Goal: Task Accomplishment & Management: Complete application form

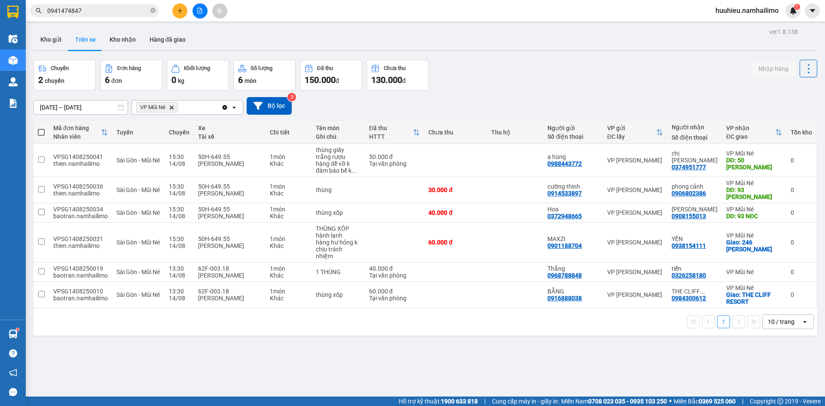
click at [174, 110] on icon "Delete" at bounding box center [171, 107] width 5 height 5
click at [174, 110] on div "Chọn văn phòng nhận" at bounding box center [166, 107] width 59 height 9
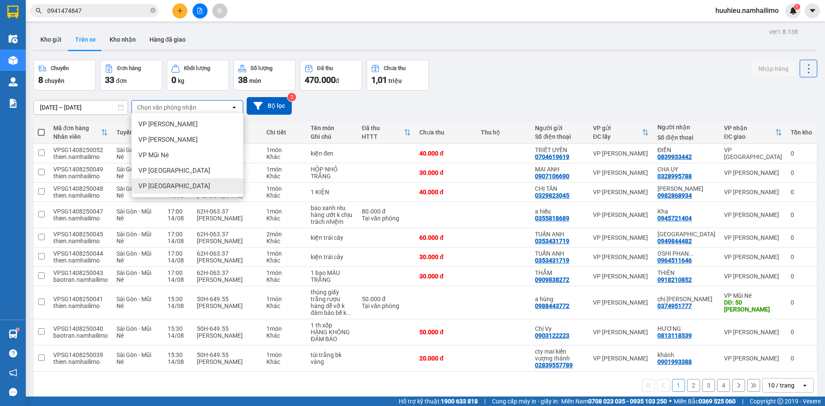
click at [165, 184] on span "VP [GEOGRAPHIC_DATA]" at bounding box center [174, 186] width 72 height 9
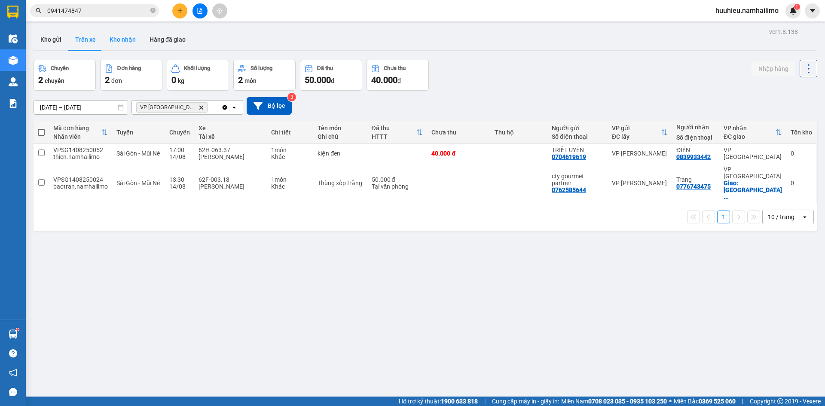
click at [118, 37] on button "Kho nhận" at bounding box center [123, 39] width 40 height 21
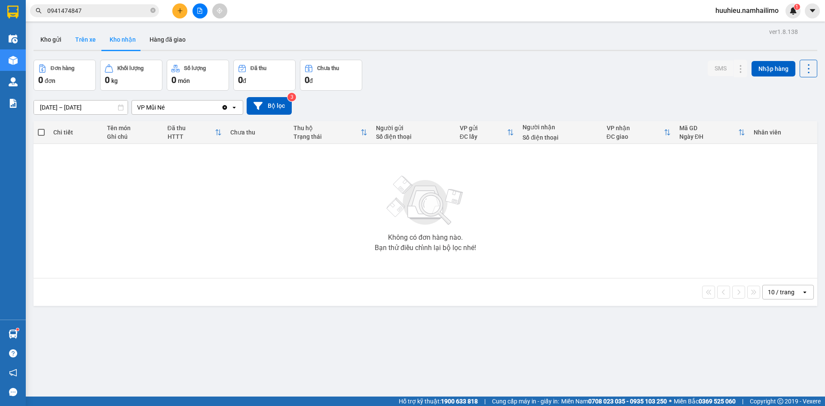
click at [81, 36] on button "Trên xe" at bounding box center [85, 39] width 34 height 21
type input "[DATE] – [DATE]"
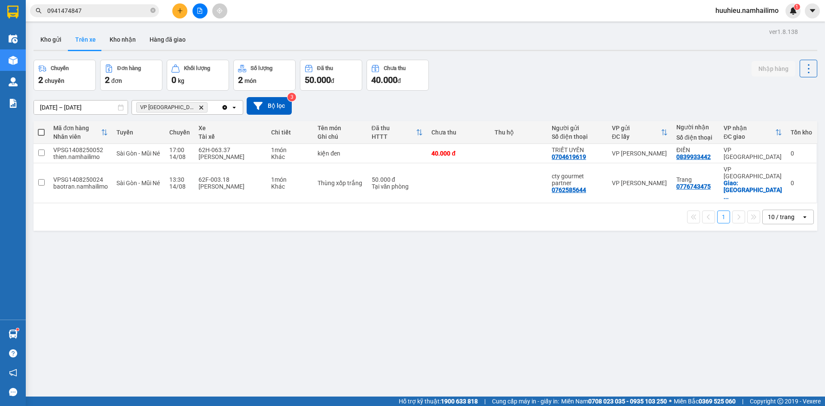
click at [186, 108] on span "VP chợ Mũi Né Delete" at bounding box center [171, 107] width 71 height 10
click at [199, 108] on icon "VP chợ Mũi Né, close by backspace" at bounding box center [201, 107] width 4 height 4
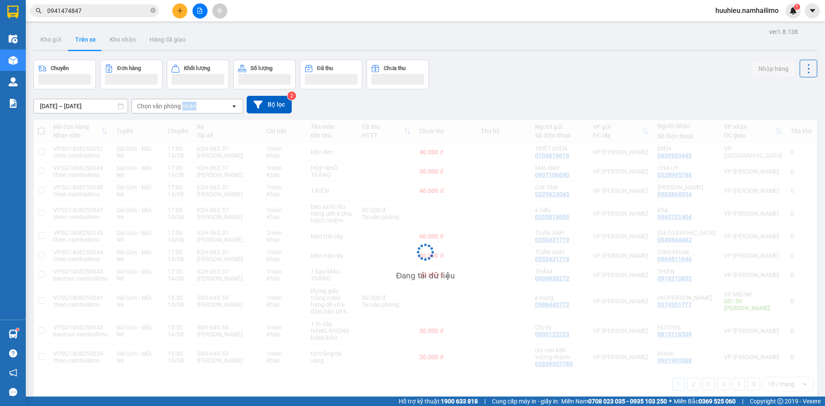
click at [183, 108] on div "Chọn văn phòng nhận" at bounding box center [166, 106] width 59 height 9
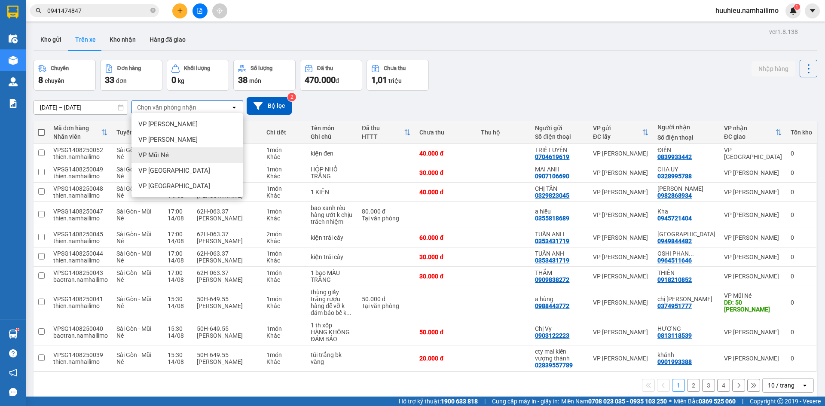
click at [174, 159] on div "VP Mũi Né" at bounding box center [187, 154] width 112 height 15
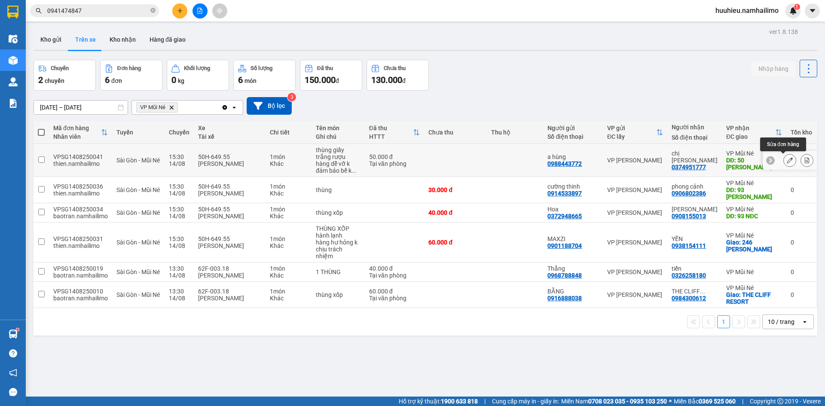
click at [787, 160] on icon at bounding box center [790, 160] width 6 height 6
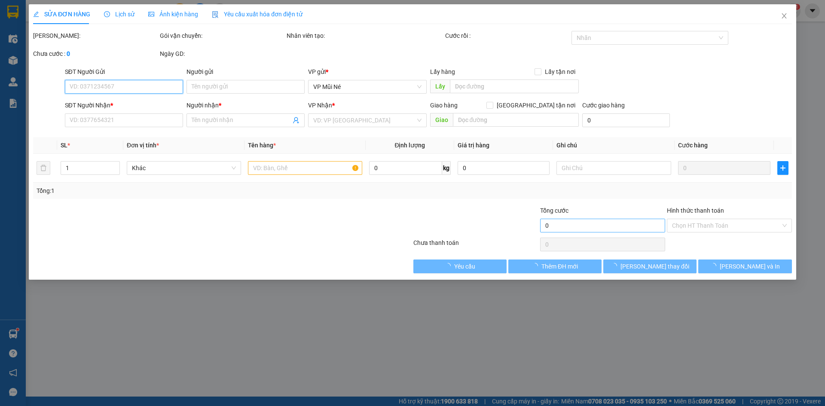
type input "0988443772"
type input "a hùng"
type input "0374951777"
type input "chị [PERSON_NAME]"
type input "50 [PERSON_NAME]"
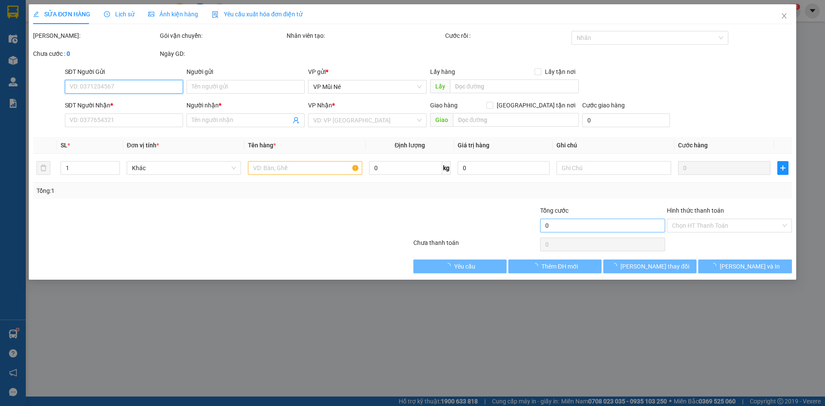
type input "10.000"
type input "50.000"
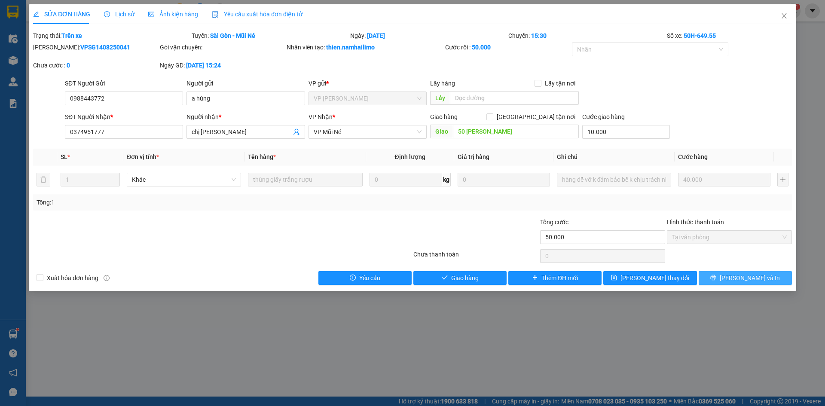
click at [739, 279] on span "[PERSON_NAME] và In" at bounding box center [750, 277] width 60 height 9
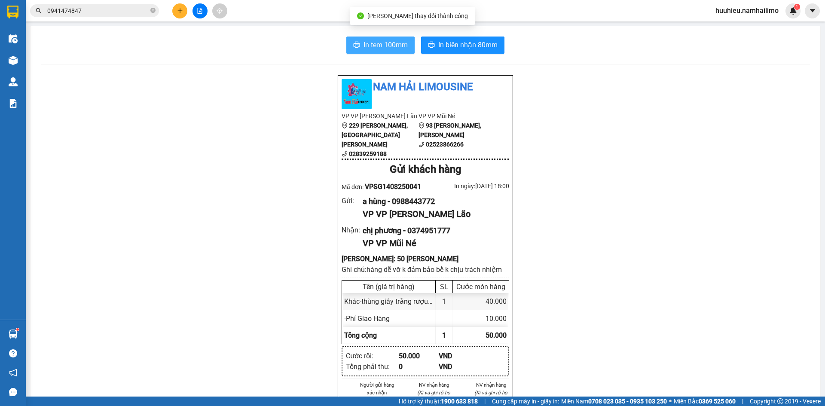
click at [387, 43] on span "In tem 100mm" at bounding box center [385, 45] width 44 height 11
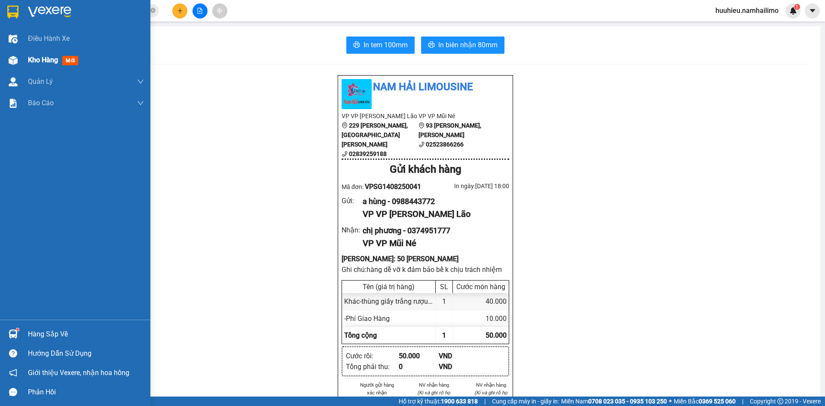
click at [30, 58] on span "Kho hàng" at bounding box center [43, 60] width 30 height 8
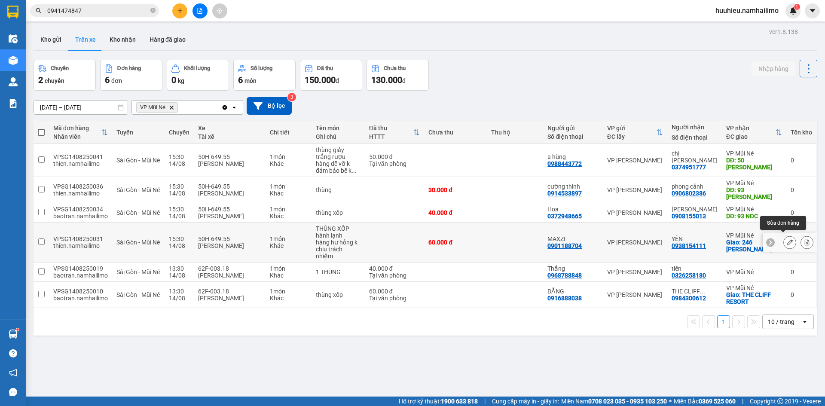
click at [787, 241] on icon at bounding box center [790, 242] width 6 height 6
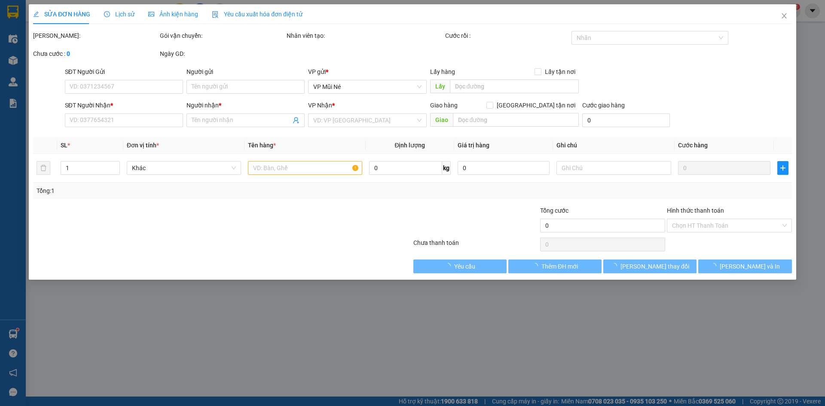
type input "0901188704"
type input "MAXZI"
type input "0938154111"
type input "YẾN"
checkbox input "true"
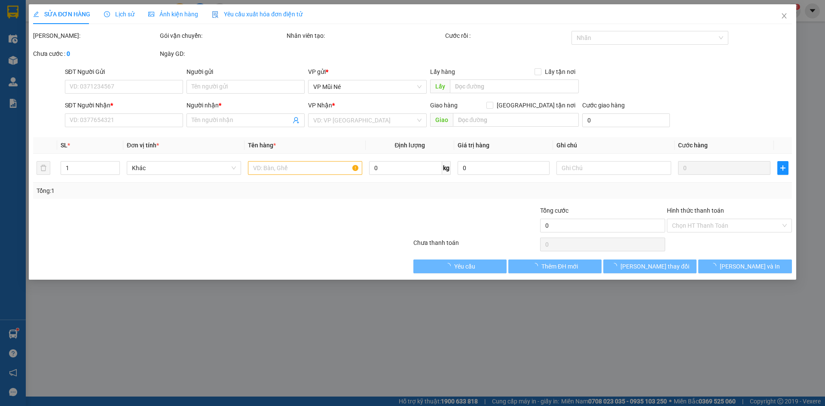
type input "246 [PERSON_NAME]"
type input "60.000"
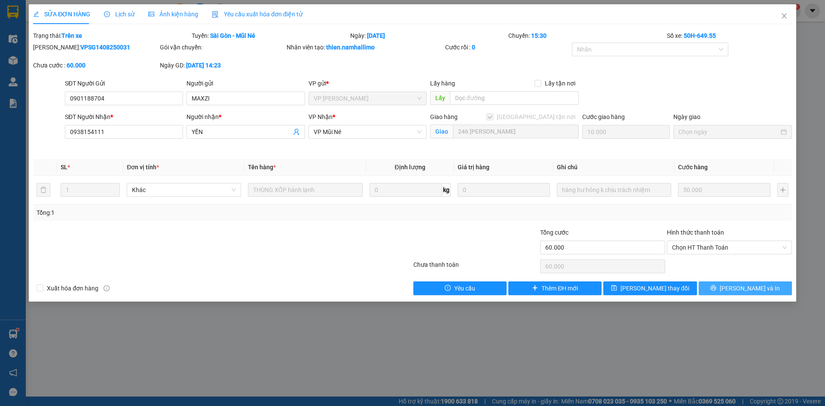
click at [749, 287] on span "[PERSON_NAME] và In" at bounding box center [750, 288] width 60 height 9
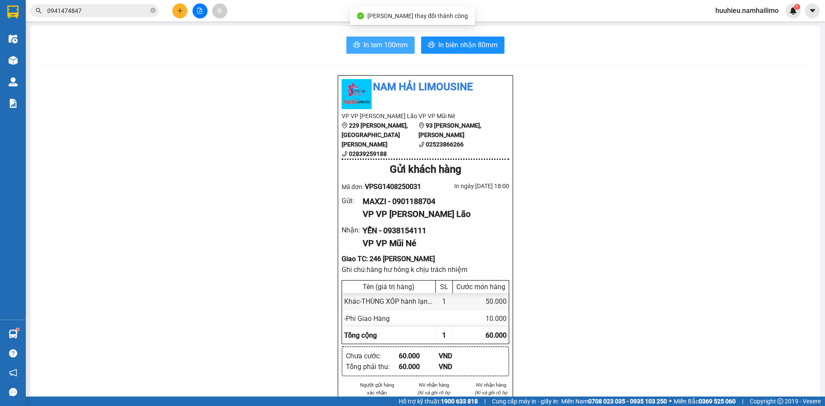
click at [370, 37] on button "In tem 100mm" at bounding box center [380, 45] width 68 height 17
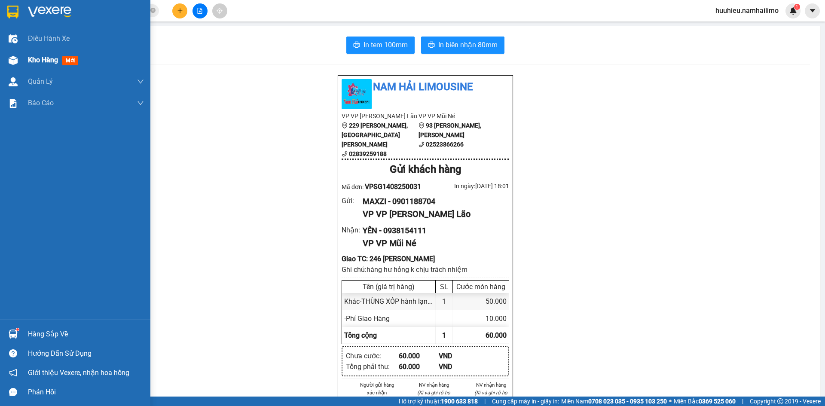
click at [41, 62] on span "Kho hàng" at bounding box center [43, 60] width 30 height 8
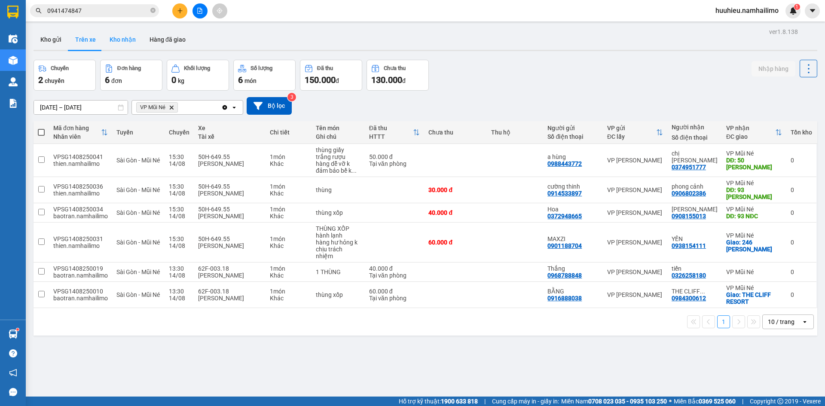
click at [119, 44] on button "Kho nhận" at bounding box center [123, 39] width 40 height 21
type input "[DATE] – [DATE]"
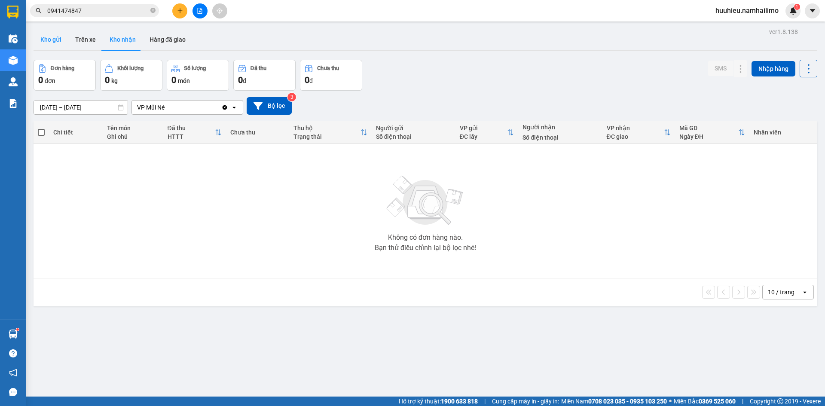
click at [55, 39] on button "Kho gửi" at bounding box center [51, 39] width 35 height 21
click at [95, 38] on button "Trên xe" at bounding box center [85, 39] width 34 height 21
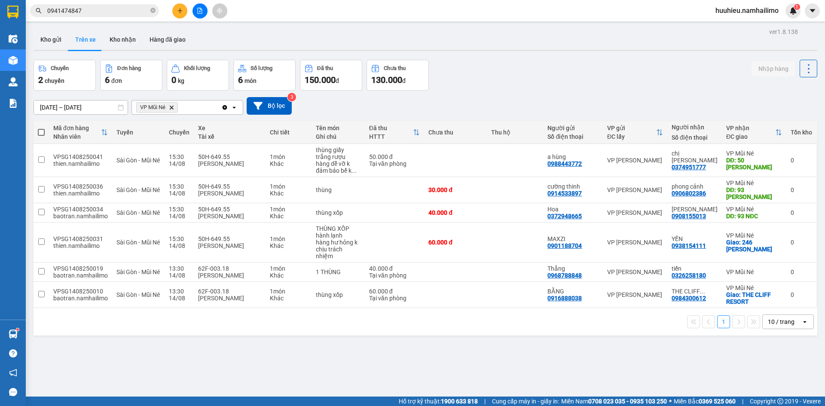
drag, startPoint x: 691, startPoint y: 247, endPoint x: 444, endPoint y: 373, distance: 277.3
click at [444, 373] on div "ver 1.8.138 Kho gửi Trên xe Kho nhận Hàng đã giao Chuyến 2 chuyến Đơn hàng 6 đơ…" at bounding box center [425, 229] width 791 height 406
click at [124, 36] on button "Kho nhận" at bounding box center [123, 39] width 40 height 21
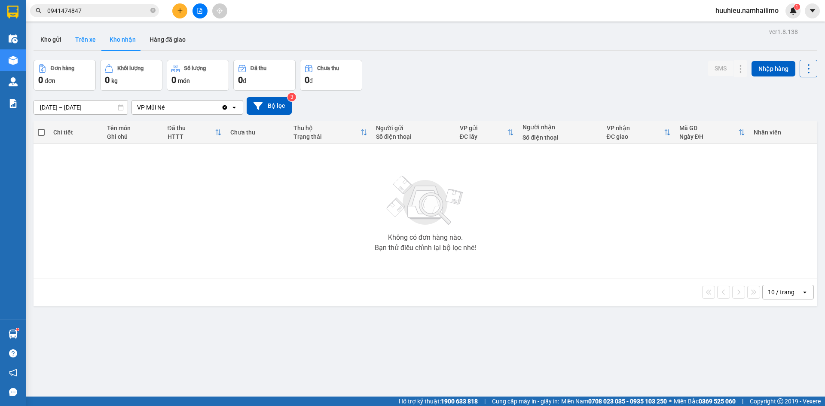
click at [85, 40] on button "Trên xe" at bounding box center [85, 39] width 34 height 21
type input "[DATE] – [DATE]"
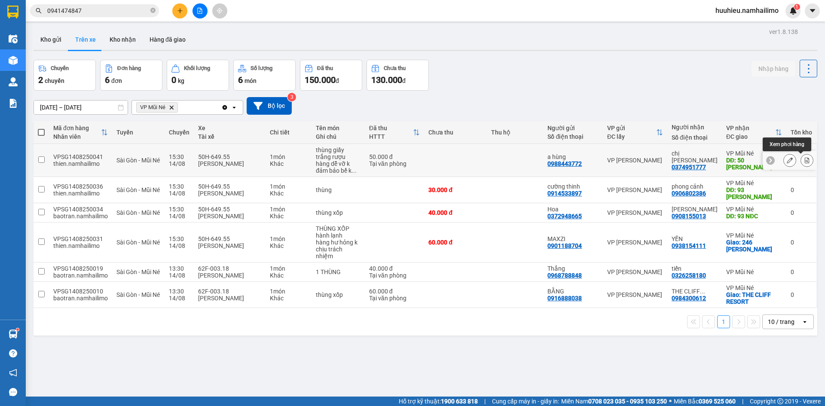
click at [804, 162] on icon at bounding box center [807, 160] width 6 height 6
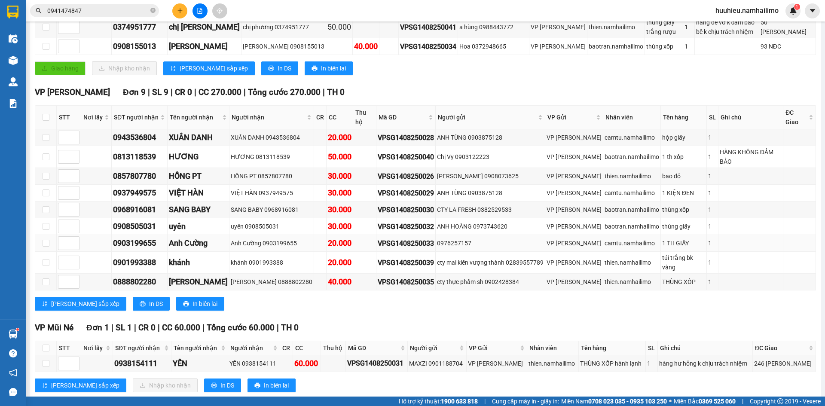
scroll to position [9, 0]
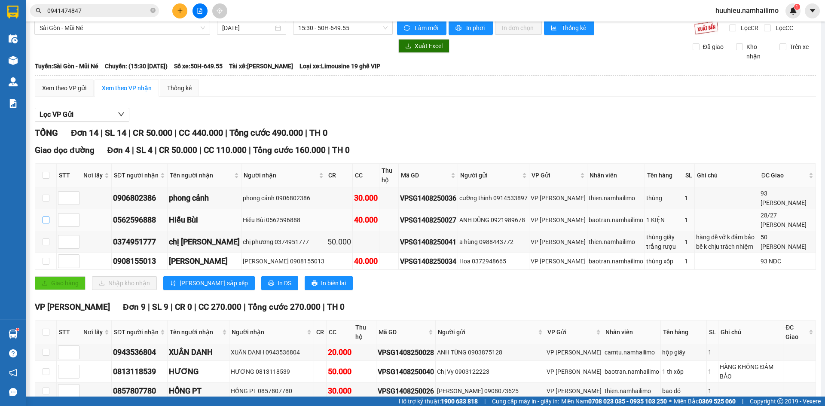
click at [48, 220] on input "checkbox" at bounding box center [46, 220] width 7 height 7
checkbox input "true"
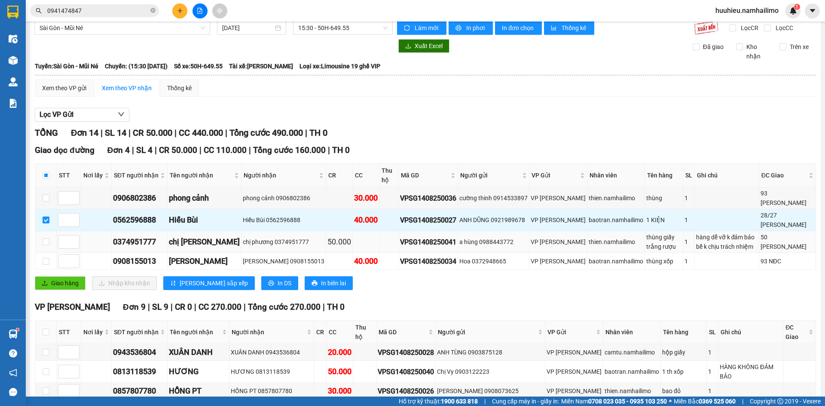
click at [43, 237] on td at bounding box center [45, 242] width 21 height 22
click at [45, 260] on input "checkbox" at bounding box center [46, 261] width 7 height 7
checkbox input "true"
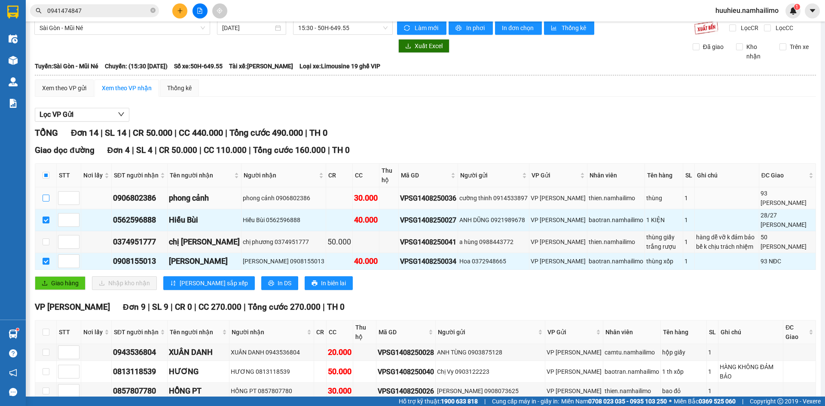
click at [43, 196] on input "checkbox" at bounding box center [46, 198] width 7 height 7
checkbox input "true"
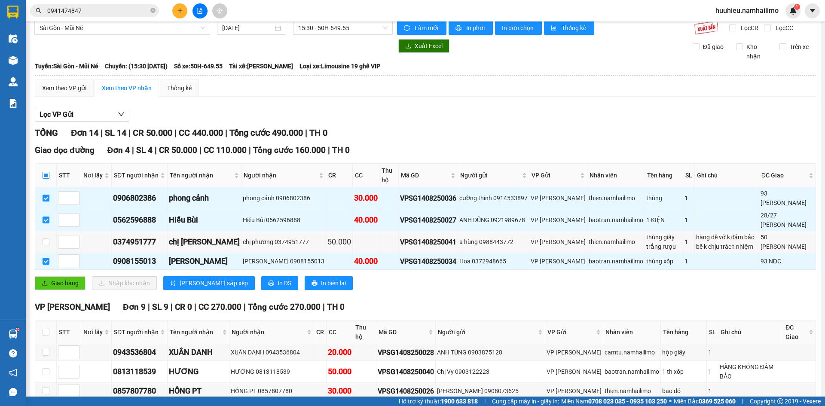
click at [45, 176] on input "checkbox" at bounding box center [46, 175] width 7 height 7
checkbox input "true"
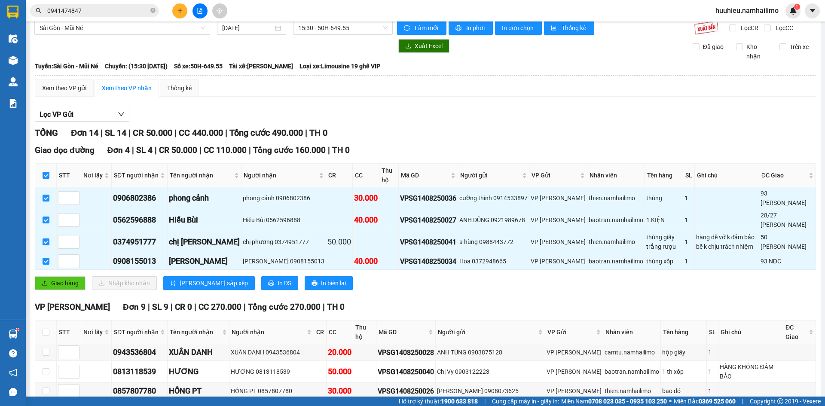
click at [48, 176] on input "checkbox" at bounding box center [46, 175] width 7 height 7
checkbox input "false"
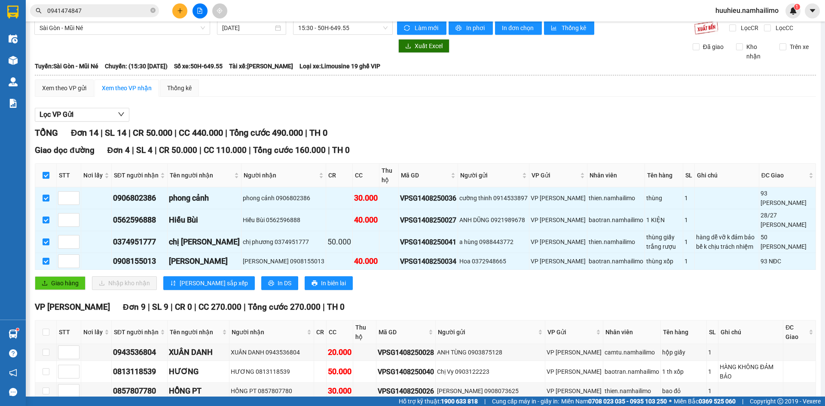
checkbox input "false"
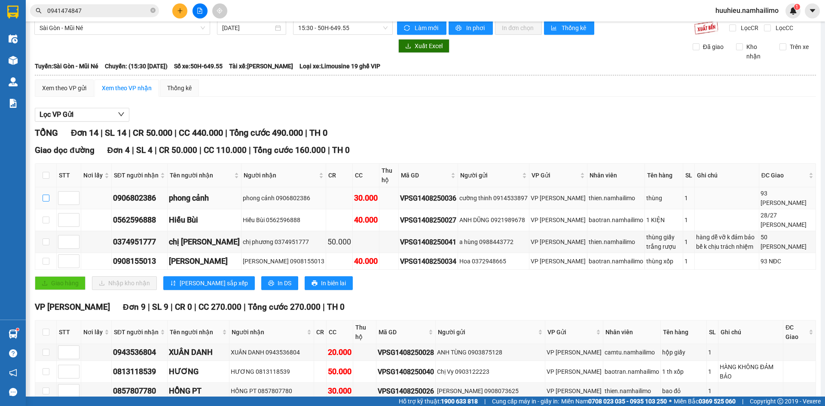
click at [45, 198] on input "checkbox" at bounding box center [46, 198] width 7 height 7
checkbox input "true"
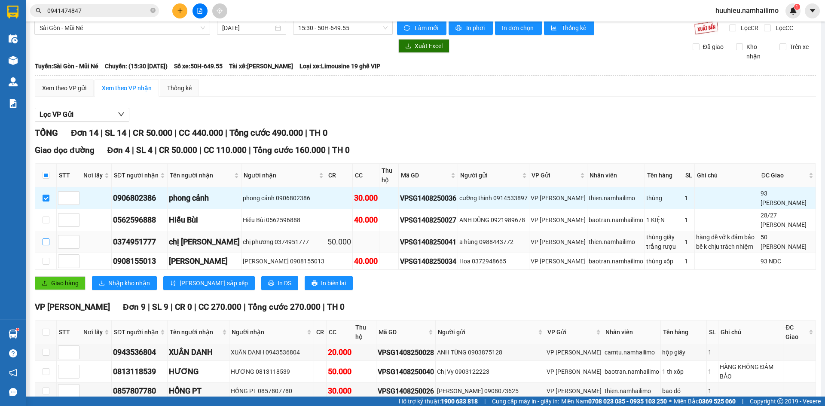
click at [47, 241] on input "checkbox" at bounding box center [46, 241] width 7 height 7
checkbox input "true"
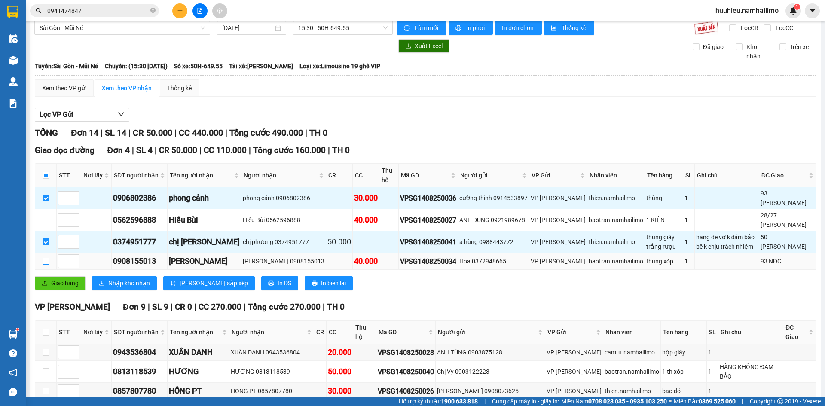
click at [43, 261] on input "checkbox" at bounding box center [46, 261] width 7 height 7
checkbox input "true"
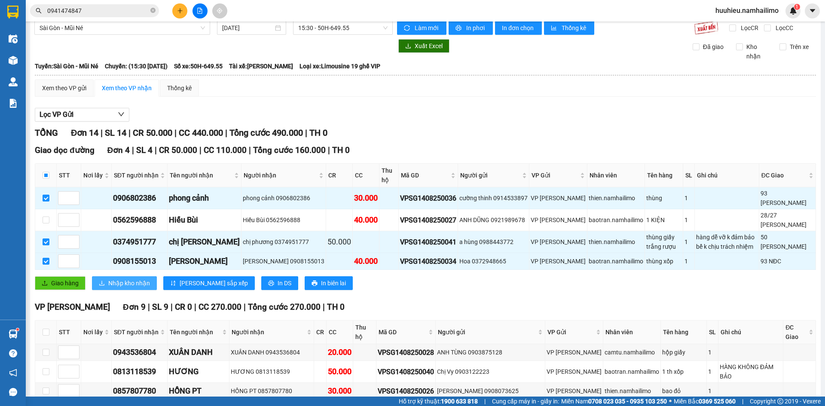
click at [128, 285] on span "Nhập kho nhận" at bounding box center [129, 282] width 42 height 9
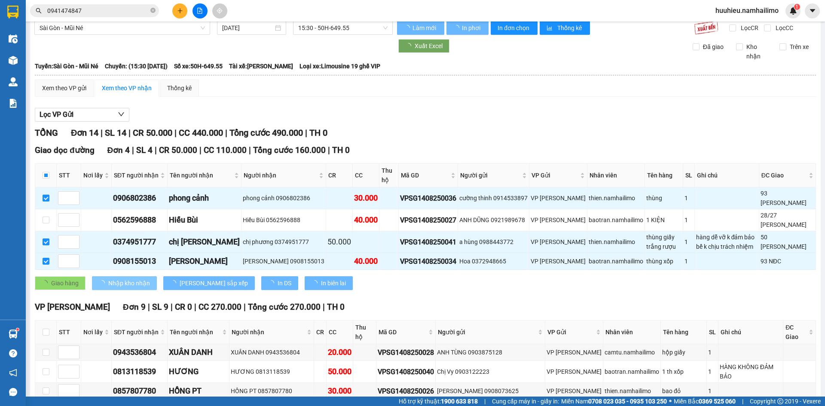
checkbox input "false"
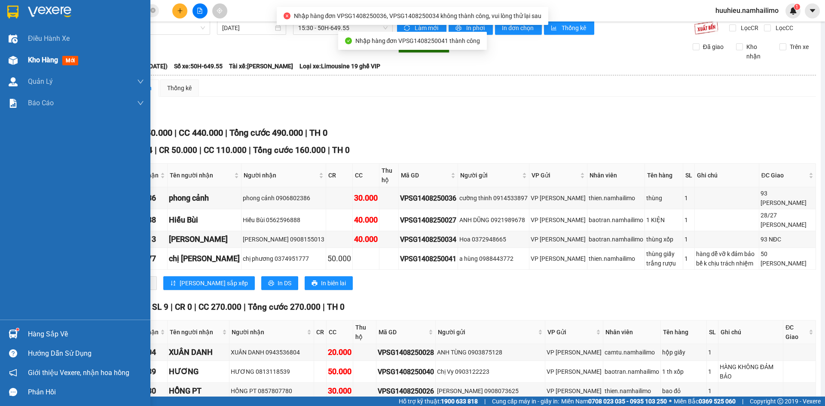
click at [37, 64] on span "Kho hàng" at bounding box center [43, 60] width 30 height 8
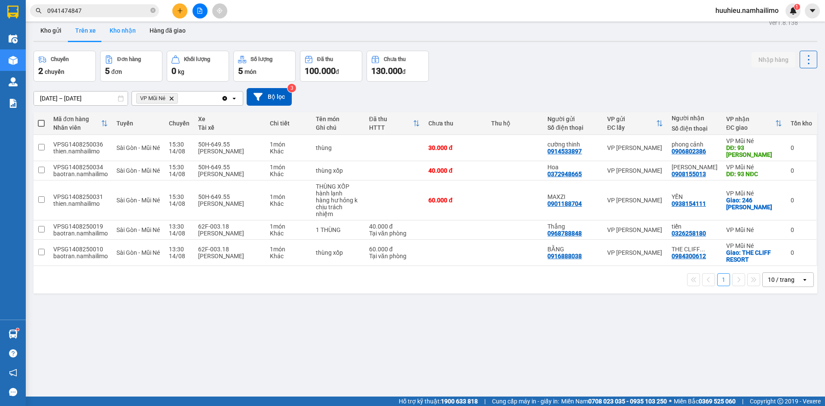
click at [127, 32] on button "Kho nhận" at bounding box center [123, 30] width 40 height 21
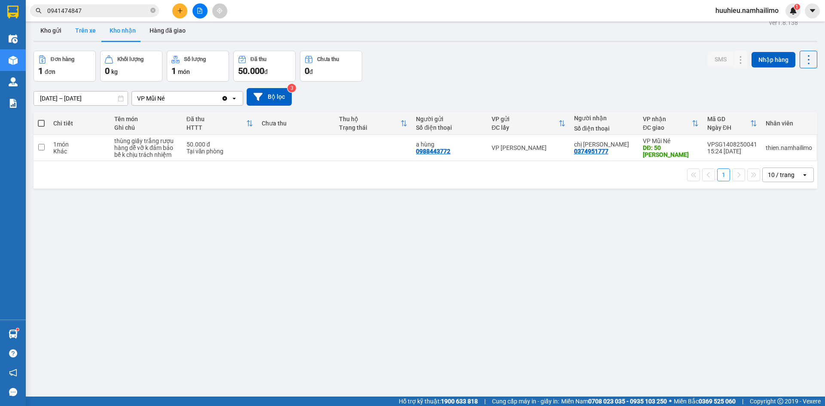
click at [89, 30] on button "Trên xe" at bounding box center [85, 30] width 34 height 21
type input "[DATE] – [DATE]"
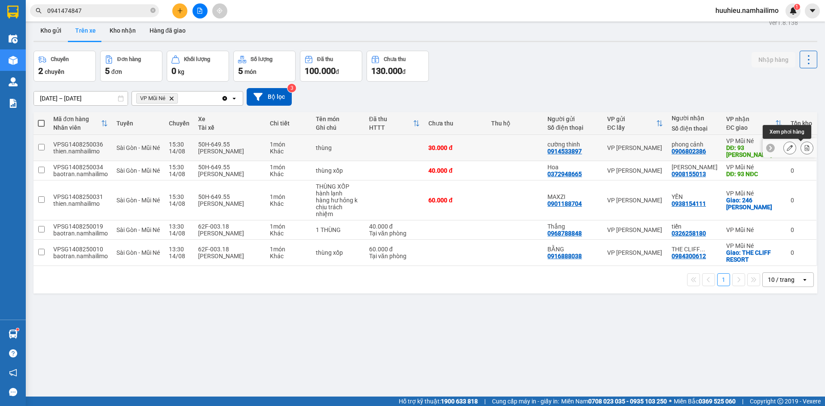
click at [804, 147] on icon at bounding box center [807, 148] width 6 height 6
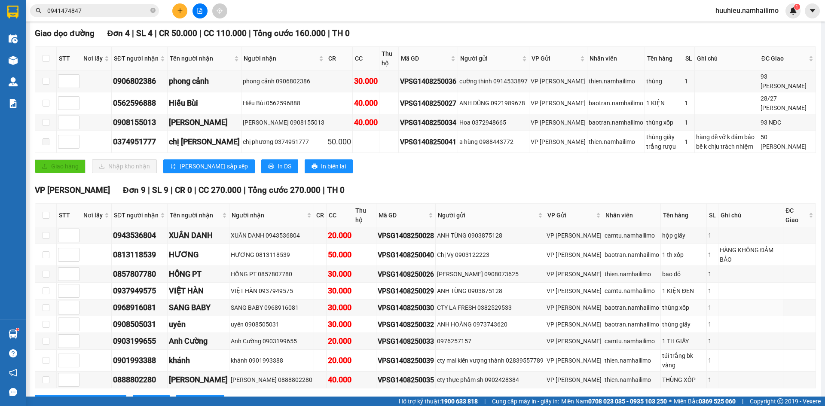
scroll to position [52, 0]
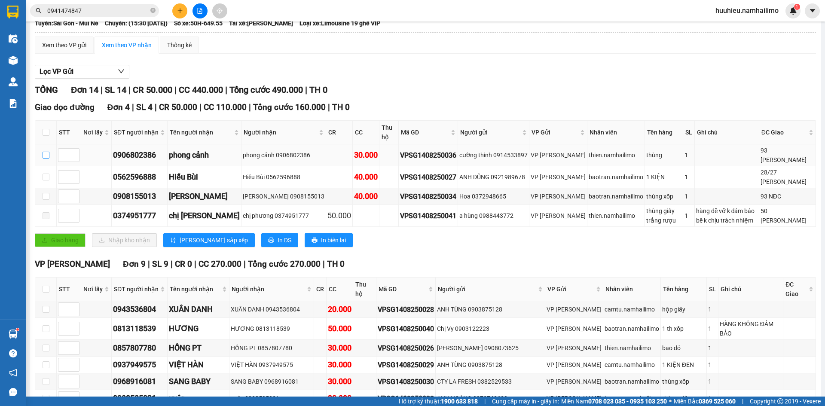
click at [46, 156] on input "checkbox" at bounding box center [46, 155] width 7 height 7
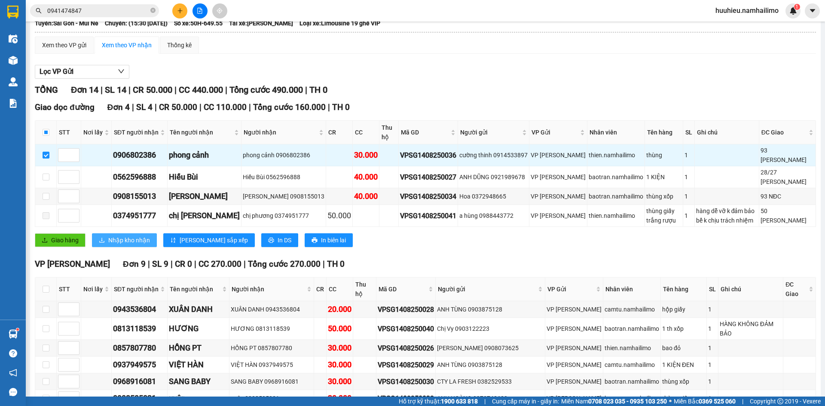
click at [109, 241] on span "Nhập kho nhận" at bounding box center [129, 239] width 42 height 9
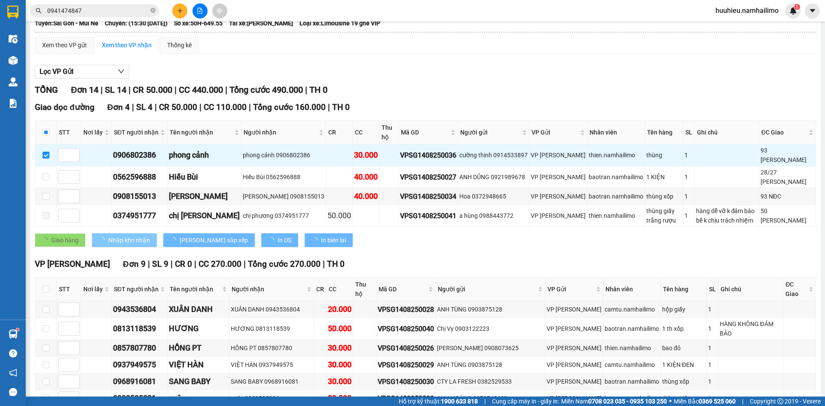
checkbox input "false"
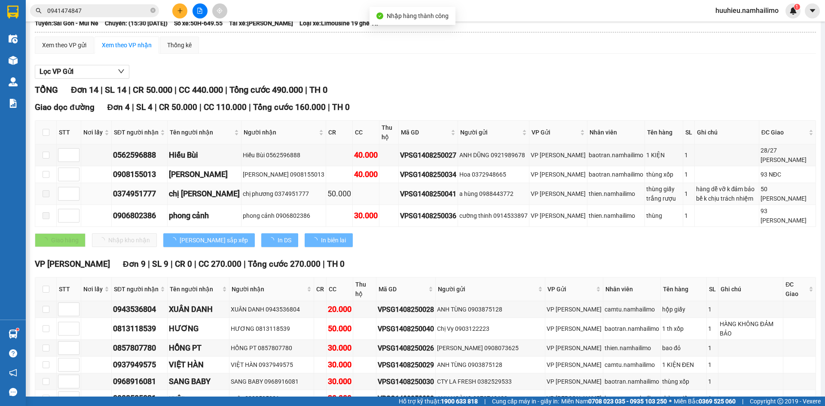
click at [46, 196] on span at bounding box center [46, 193] width 7 height 7
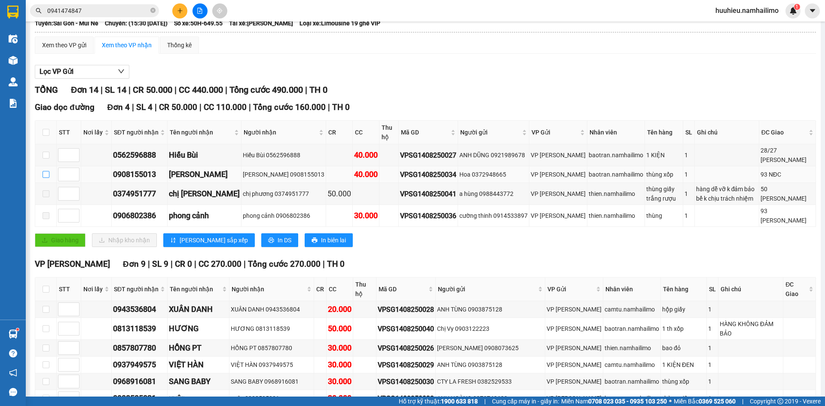
click at [48, 174] on input "checkbox" at bounding box center [46, 174] width 7 height 7
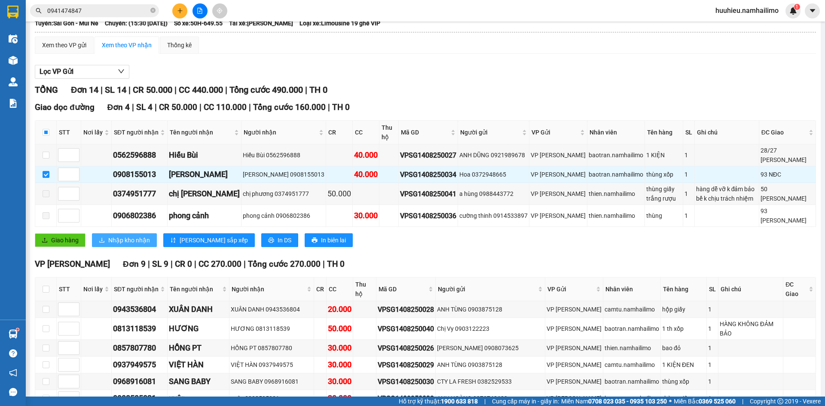
click at [120, 236] on span "Nhập kho nhận" at bounding box center [129, 239] width 42 height 9
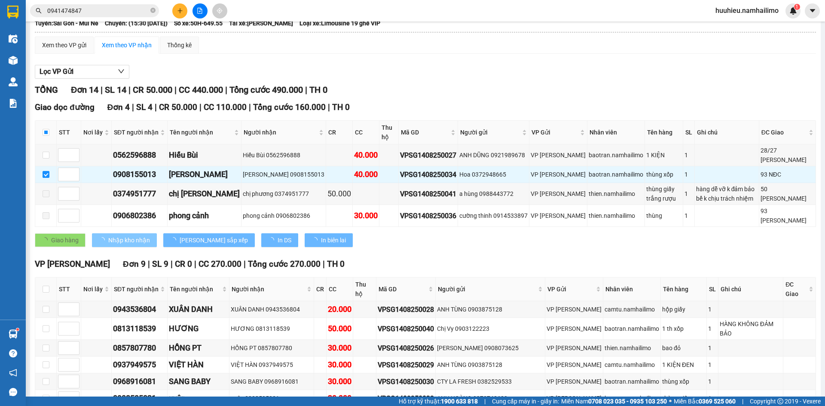
checkbox input "false"
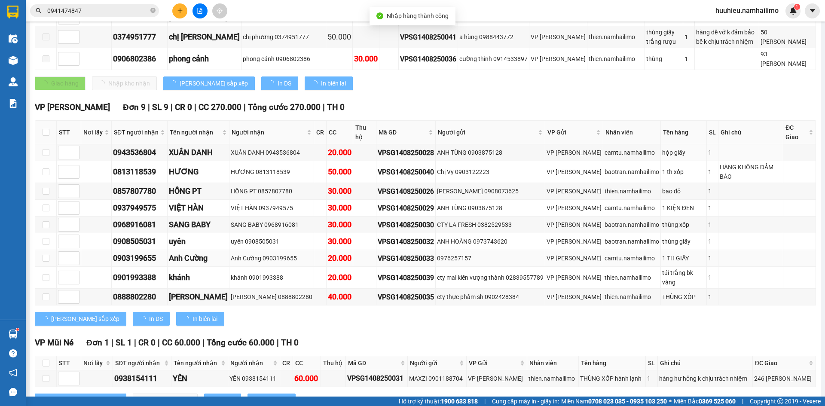
scroll to position [224, 0]
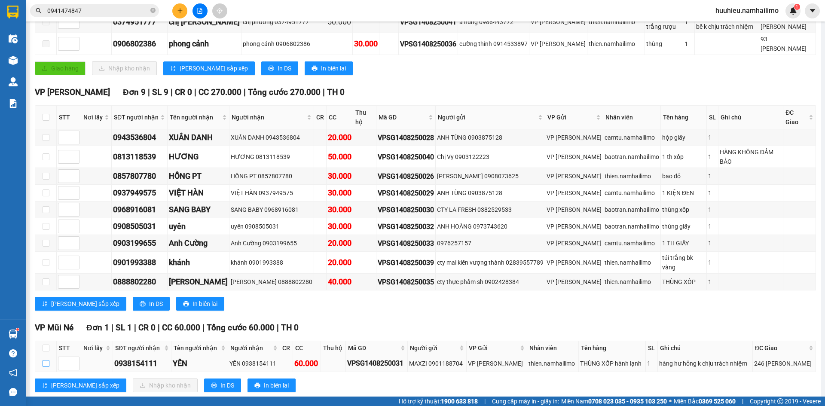
click at [46, 360] on input "checkbox" at bounding box center [46, 363] width 7 height 7
checkbox input "true"
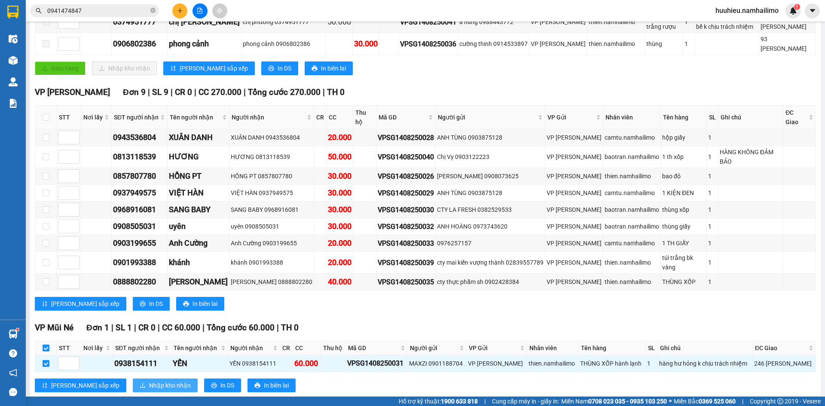
click at [149, 381] on span "Nhập kho nhận" at bounding box center [170, 385] width 42 height 9
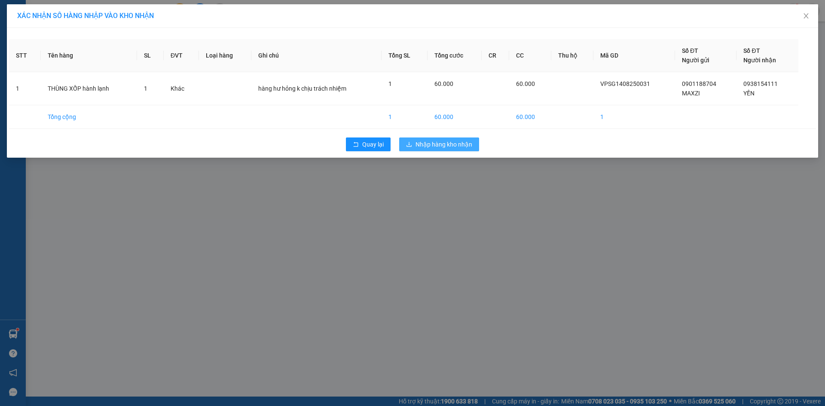
click at [433, 144] on span "Nhập hàng kho nhận" at bounding box center [443, 144] width 57 height 9
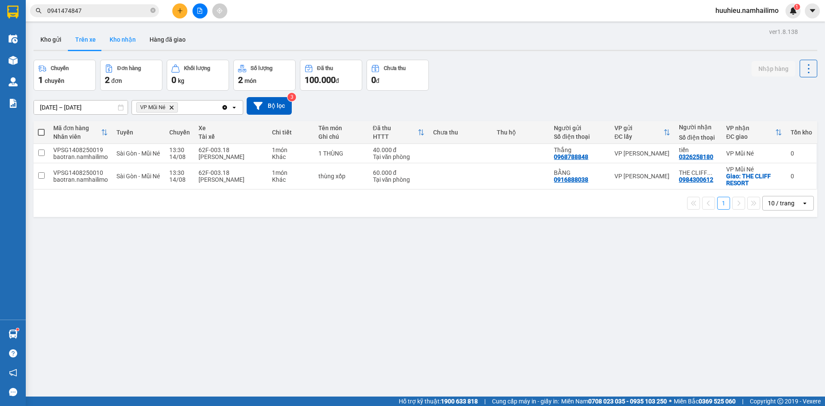
click at [122, 38] on button "Kho nhận" at bounding box center [123, 39] width 40 height 21
type input "[DATE] – [DATE]"
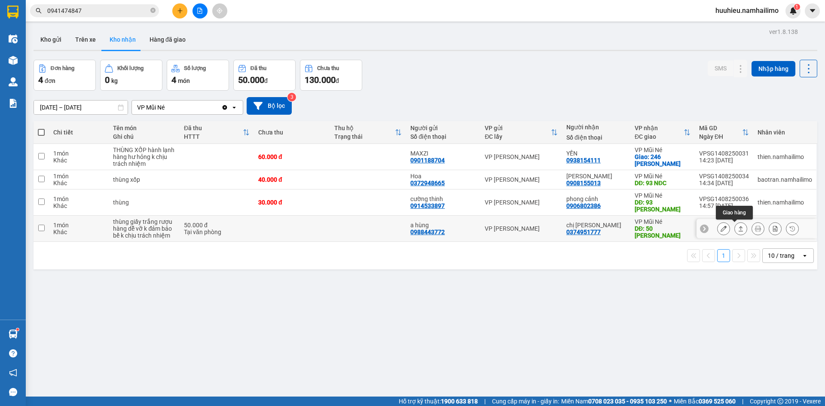
click at [721, 231] on icon at bounding box center [724, 229] width 6 height 6
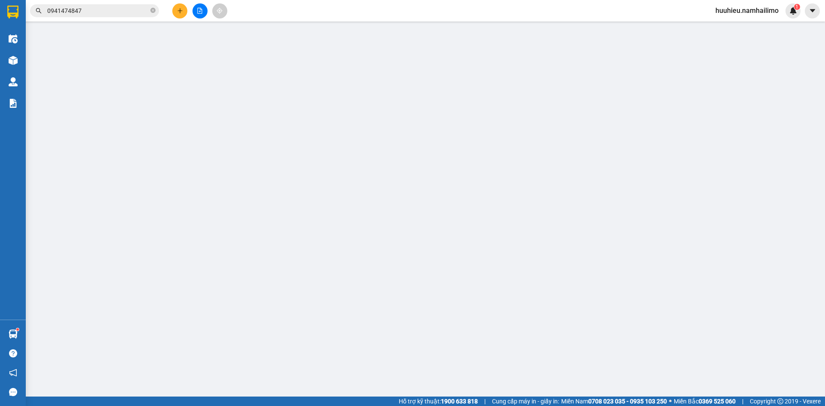
type input "0988443772"
type input "a hùng"
type input "0374951777"
type input "chị [PERSON_NAME]"
type input "50 [PERSON_NAME]"
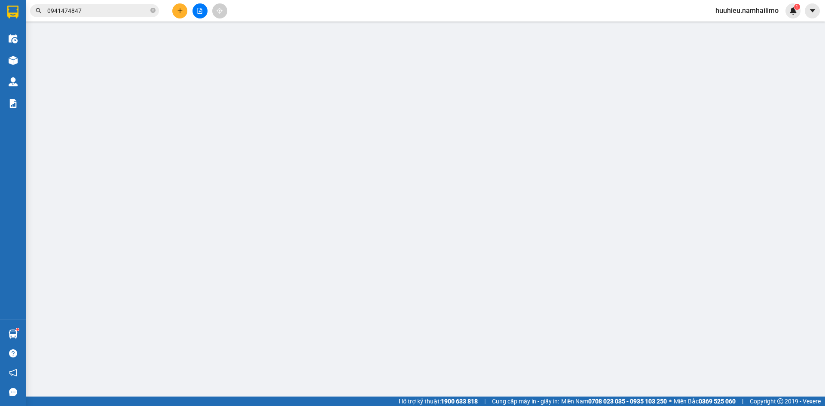
type input "10.000"
type input "50.000"
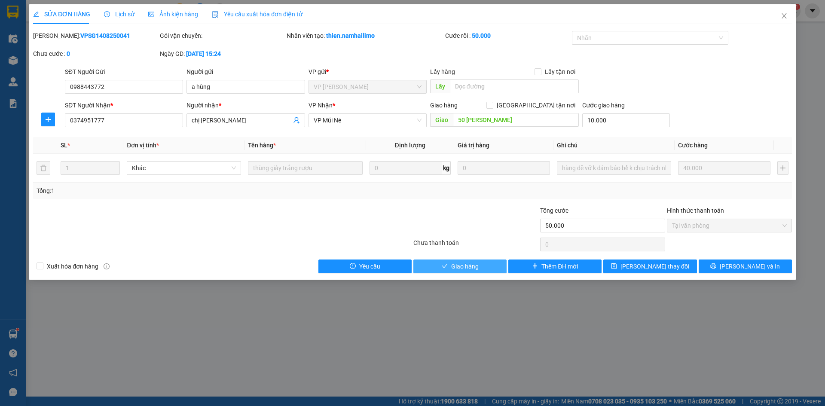
click at [455, 269] on span "Giao hàng" at bounding box center [464, 266] width 27 height 9
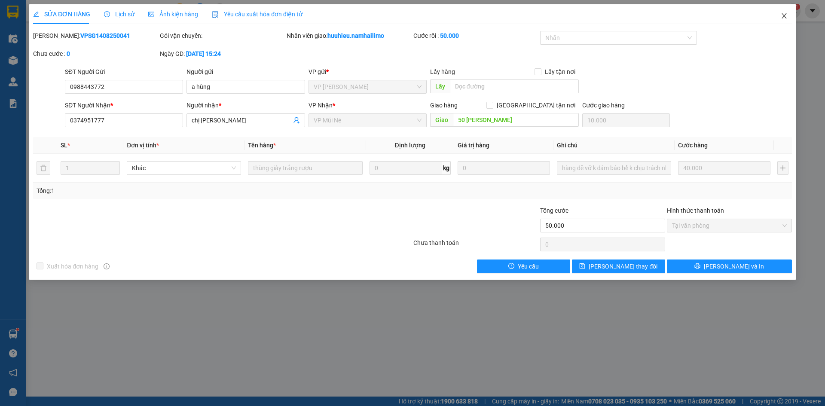
click at [783, 18] on icon "close" at bounding box center [784, 15] width 5 height 5
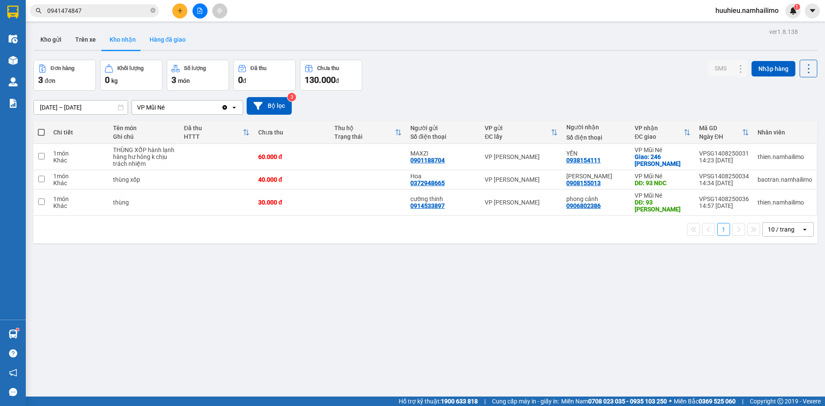
click at [169, 45] on button "Hàng đã giao" at bounding box center [168, 39] width 50 height 21
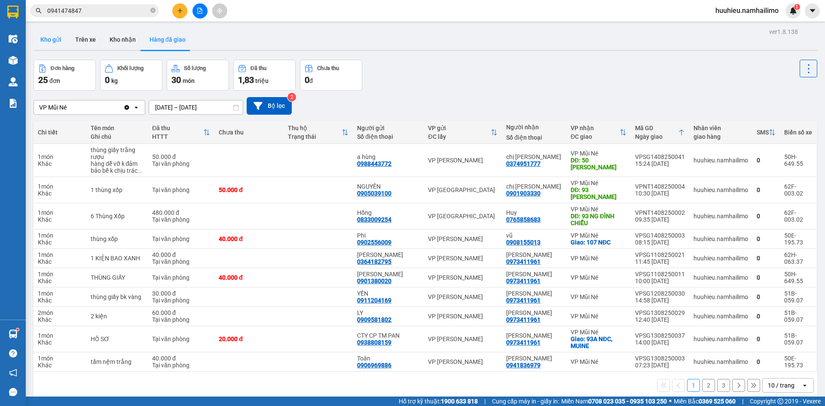
click at [51, 42] on button "Kho gửi" at bounding box center [51, 39] width 35 height 21
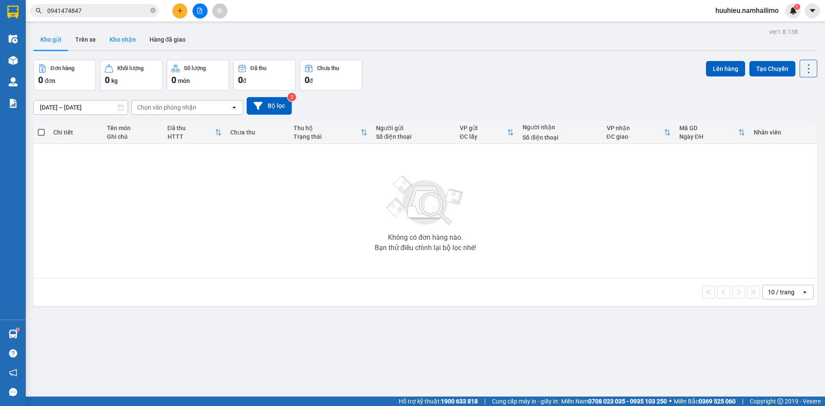
click at [113, 43] on button "Kho nhận" at bounding box center [123, 39] width 40 height 21
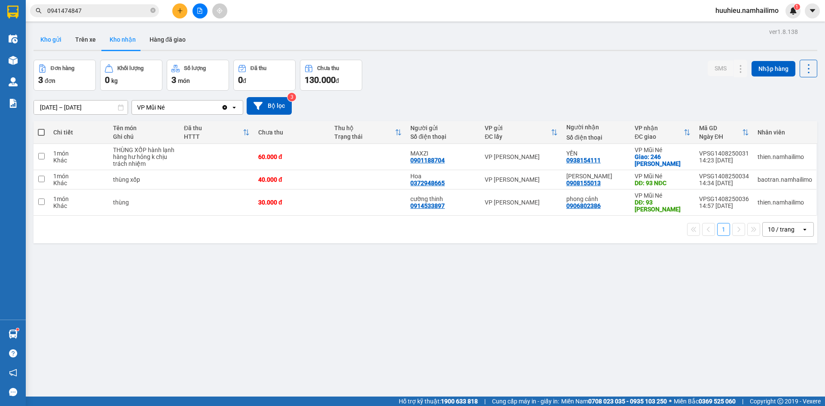
click at [50, 35] on button "Kho gửi" at bounding box center [51, 39] width 35 height 21
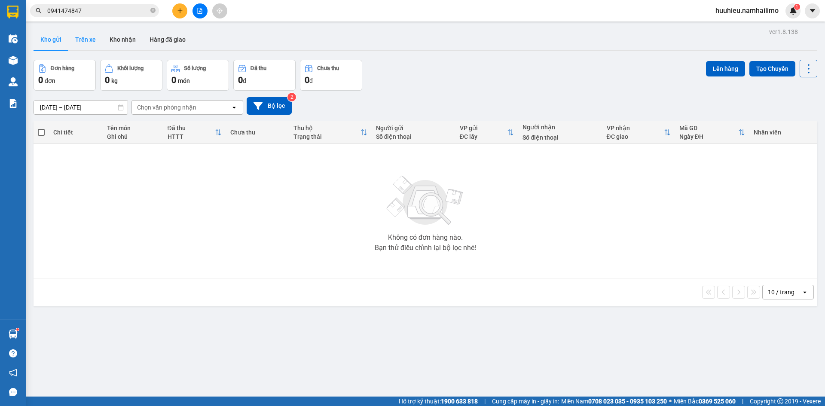
click at [89, 40] on button "Trên xe" at bounding box center [85, 39] width 34 height 21
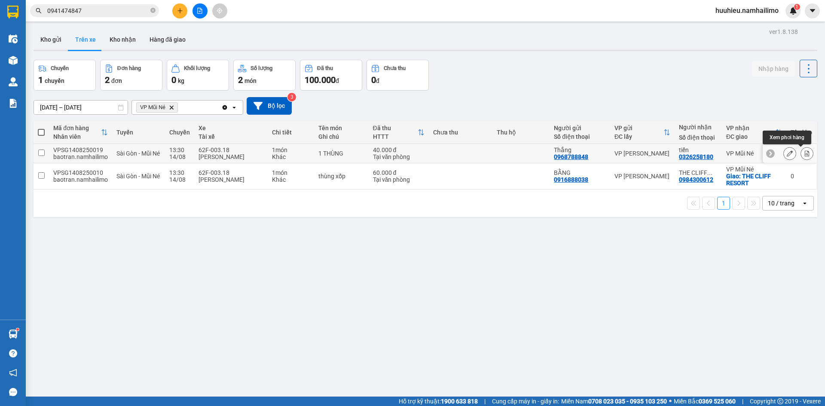
click at [805, 156] on icon at bounding box center [807, 153] width 5 height 6
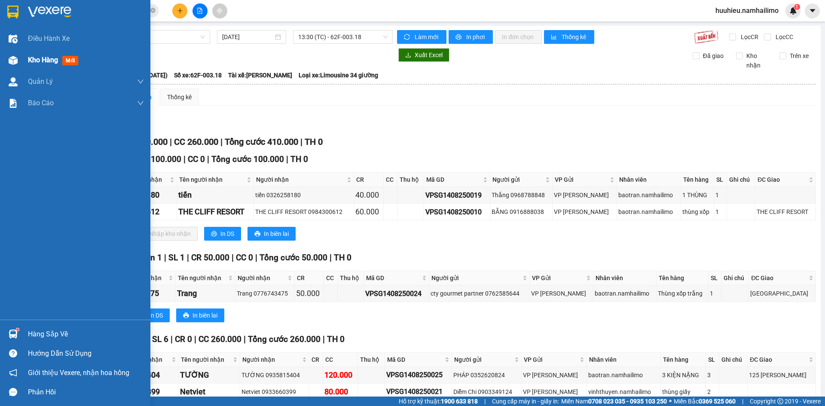
click at [39, 60] on span "Kho hàng" at bounding box center [43, 60] width 30 height 8
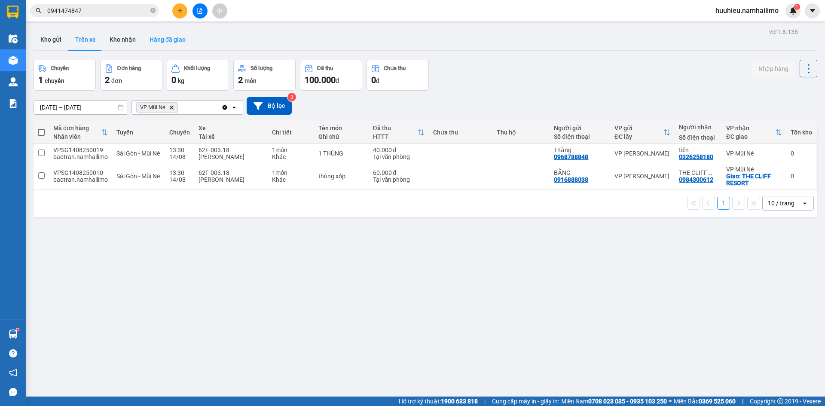
click at [173, 42] on button "Hàng đã giao" at bounding box center [168, 39] width 50 height 21
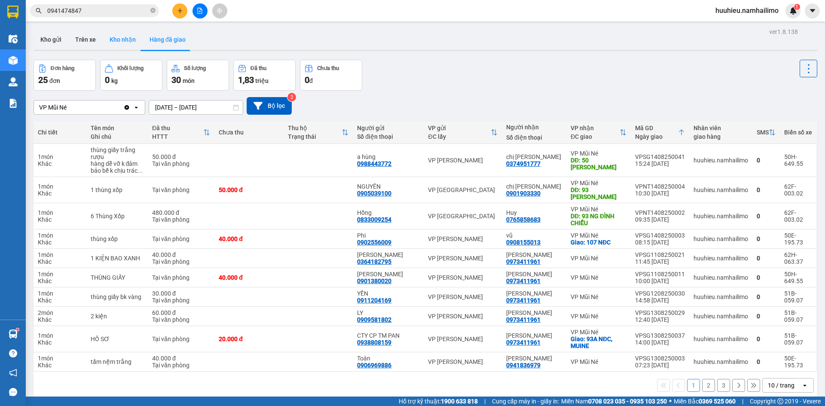
click at [125, 40] on button "Kho nhận" at bounding box center [123, 39] width 40 height 21
